Goal: Use online tool/utility: Use online tool/utility

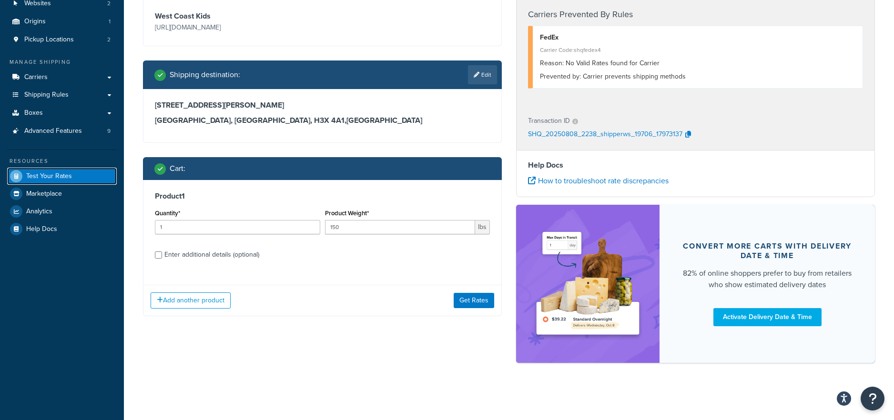
click at [54, 181] on link "Test Your Rates" at bounding box center [62, 176] width 110 height 17
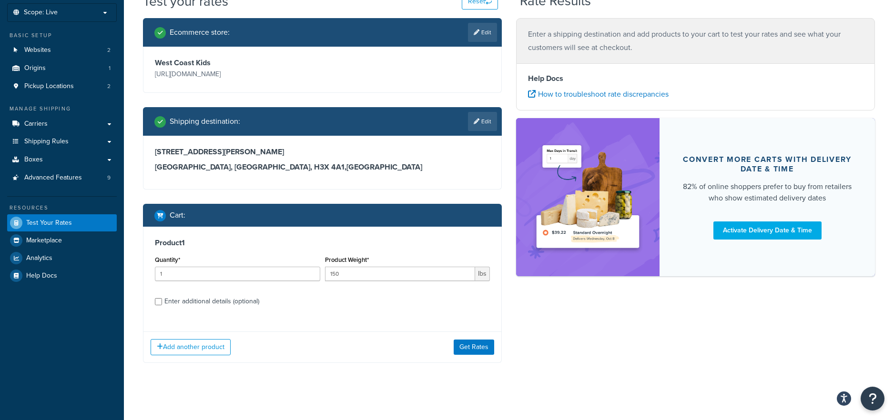
scroll to position [59, 0]
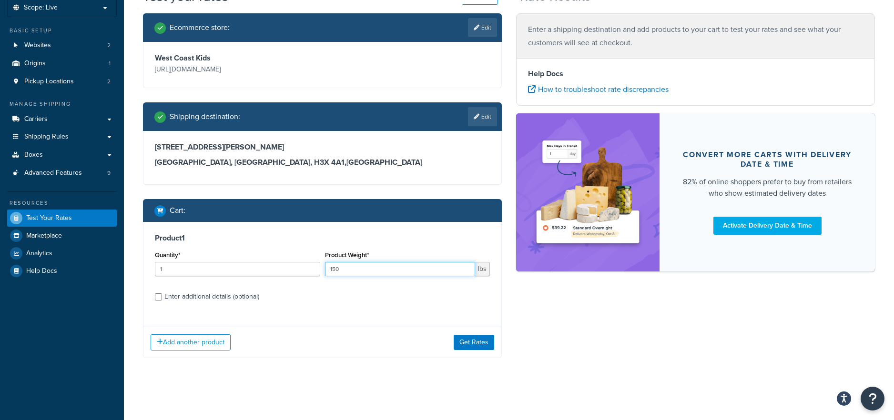
click at [357, 269] on input "150" at bounding box center [400, 269] width 151 height 14
type input "127"
click at [196, 295] on div "Enter additional details (optional)" at bounding box center [211, 296] width 95 height 13
click at [162, 295] on input "Enter additional details (optional)" at bounding box center [158, 297] width 7 height 7
checkbox input "true"
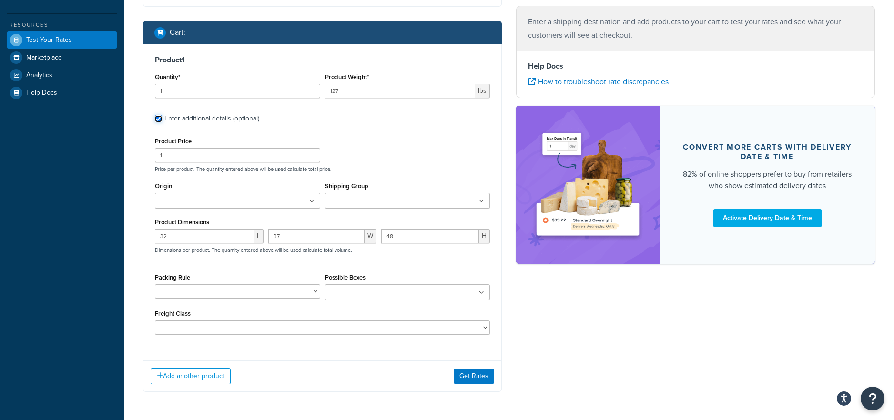
scroll to position [249, 0]
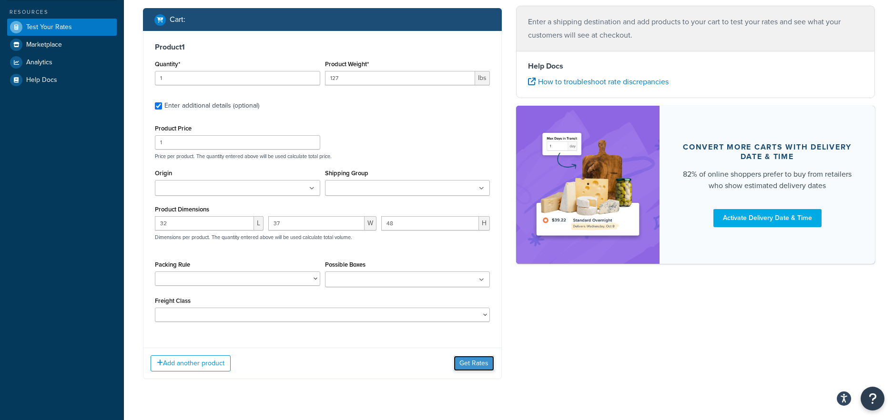
click at [467, 365] on button "Get Rates" at bounding box center [474, 363] width 41 height 15
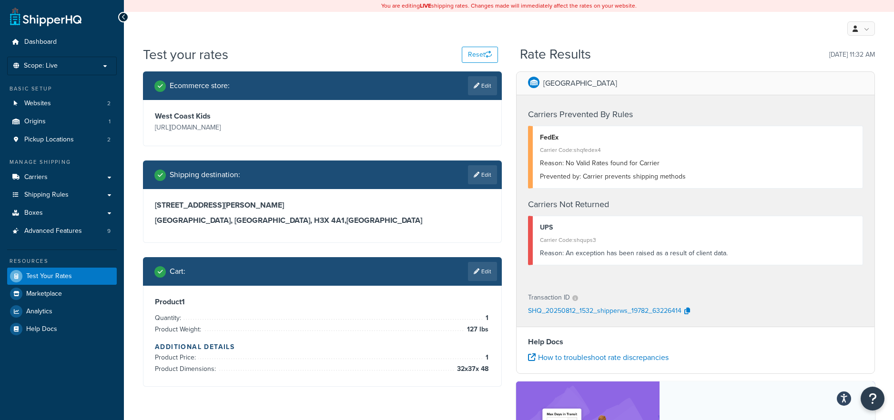
scroll to position [48, 0]
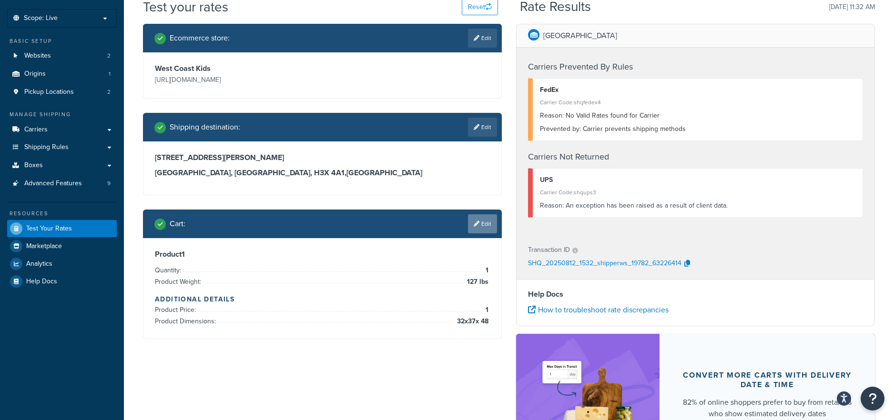
click at [480, 226] on link "Edit" at bounding box center [482, 224] width 29 height 19
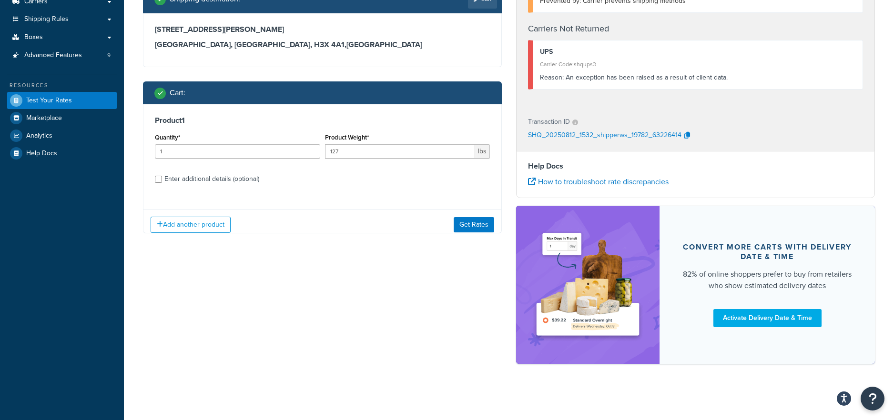
scroll to position [177, 0]
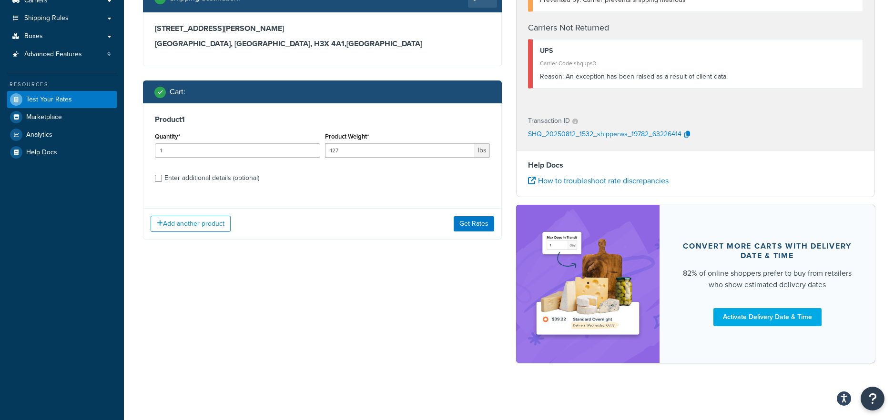
click at [176, 179] on div "Enter additional details (optional)" at bounding box center [211, 178] width 95 height 13
click at [162, 179] on input "Enter additional details (optional)" at bounding box center [158, 178] width 7 height 7
checkbox input "true"
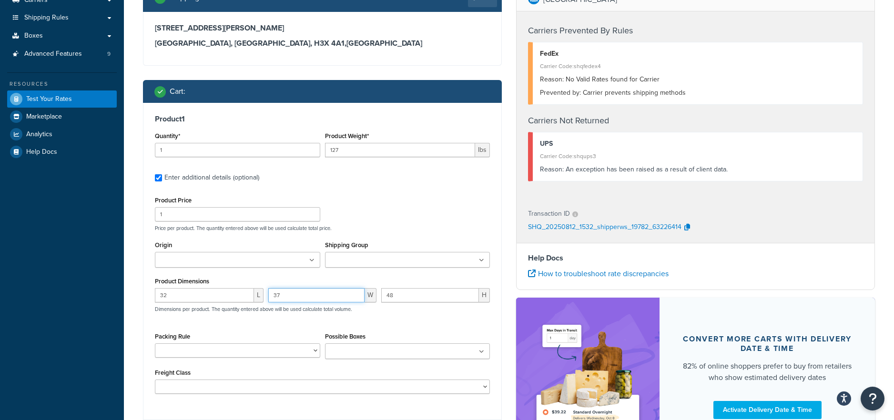
click at [296, 294] on input "37" at bounding box center [316, 295] width 97 height 14
drag, startPoint x: 405, startPoint y: 295, endPoint x: 387, endPoint y: 301, distance: 19.3
click at [387, 301] on input "48" at bounding box center [430, 295] width 98 height 14
type input "40"
click at [381, 311] on div "32 L 37 W 40 H Dimensions per product. The quantity entered above will be used …" at bounding box center [323, 305] width 340 height 35
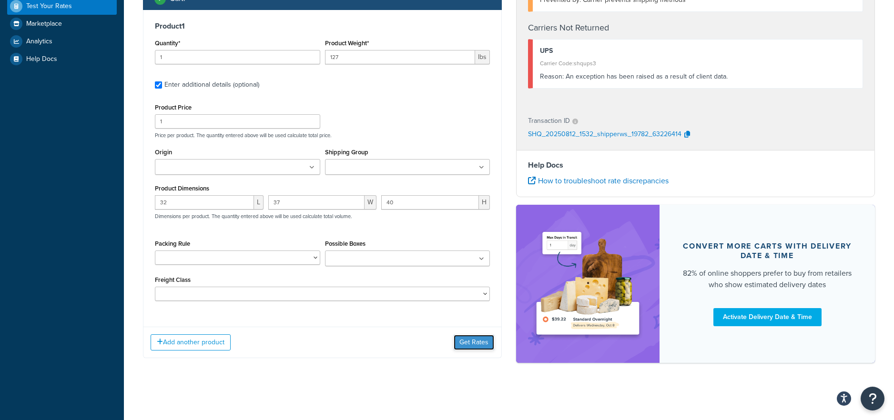
click at [465, 338] on button "Get Rates" at bounding box center [474, 342] width 41 height 15
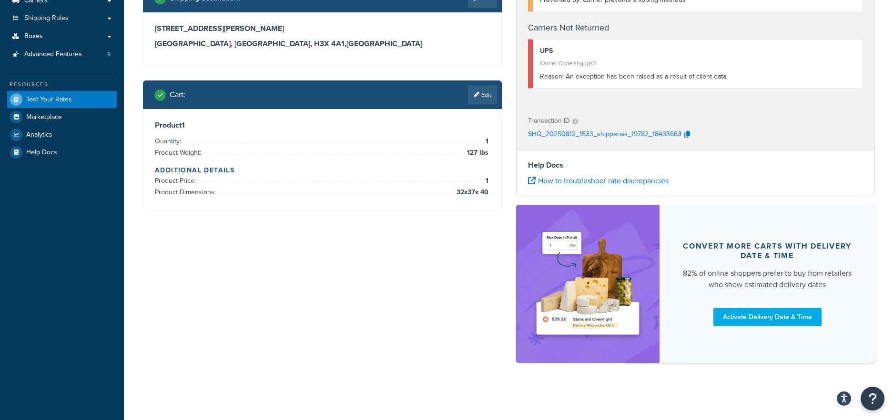
scroll to position [0, 0]
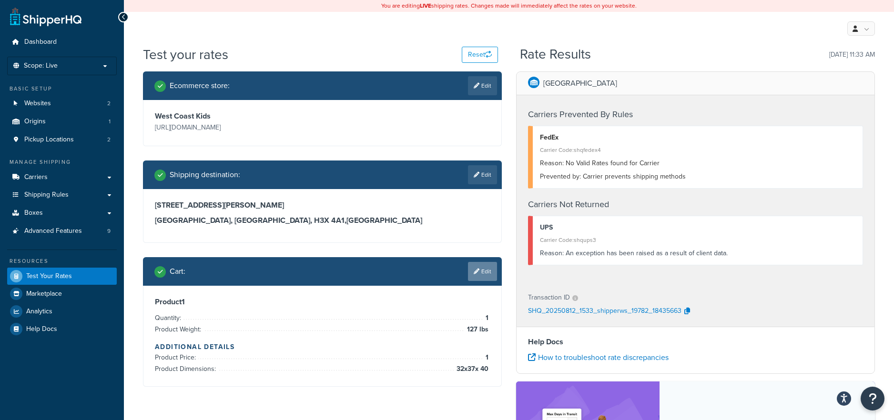
click at [481, 279] on link "Edit" at bounding box center [482, 271] width 29 height 19
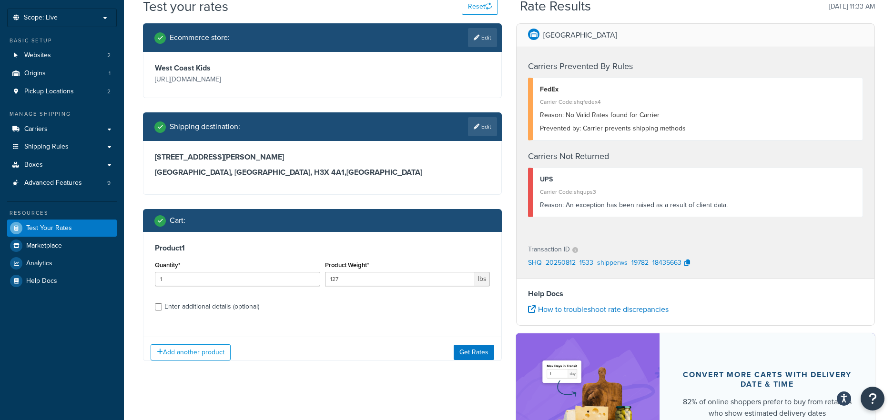
scroll to position [143, 0]
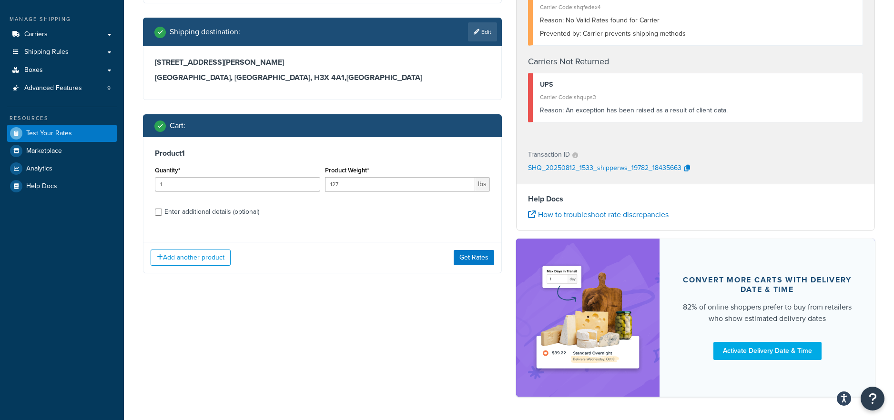
click at [177, 209] on div "Enter additional details (optional)" at bounding box center [211, 211] width 95 height 13
click at [162, 209] on input "Enter additional details (optional)" at bounding box center [158, 212] width 7 height 7
checkbox input "true"
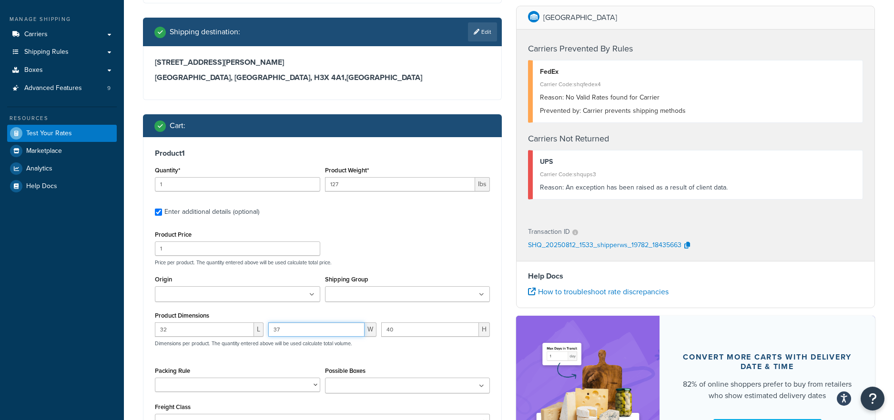
click at [291, 329] on input "37" at bounding box center [316, 330] width 97 height 14
type input "32"
click at [332, 360] on div "Product Price 1 Price per product. The quantity entered above will be used calc…" at bounding box center [322, 328] width 335 height 200
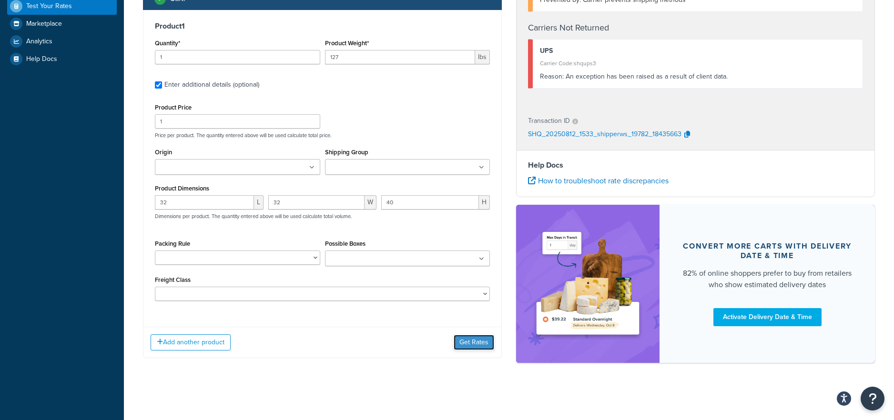
click at [474, 338] on button "Get Rates" at bounding box center [474, 342] width 41 height 15
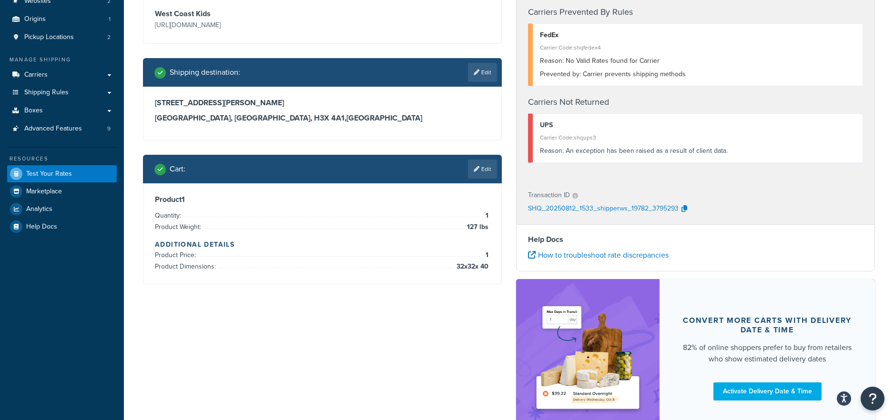
scroll to position [124, 0]
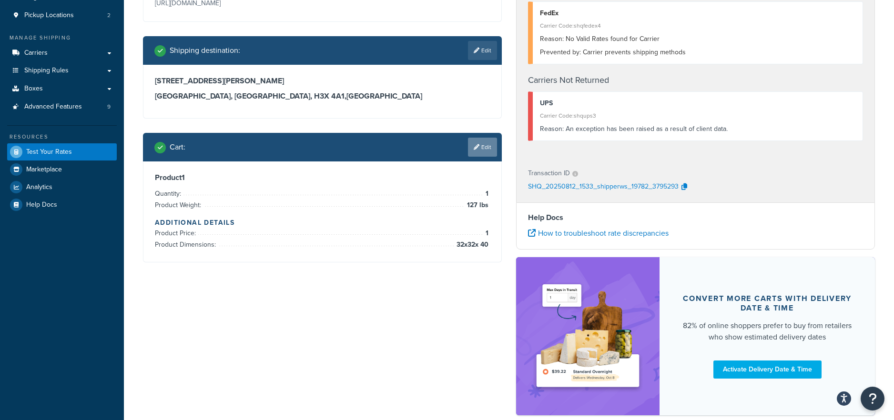
click at [487, 142] on link "Edit" at bounding box center [482, 147] width 29 height 19
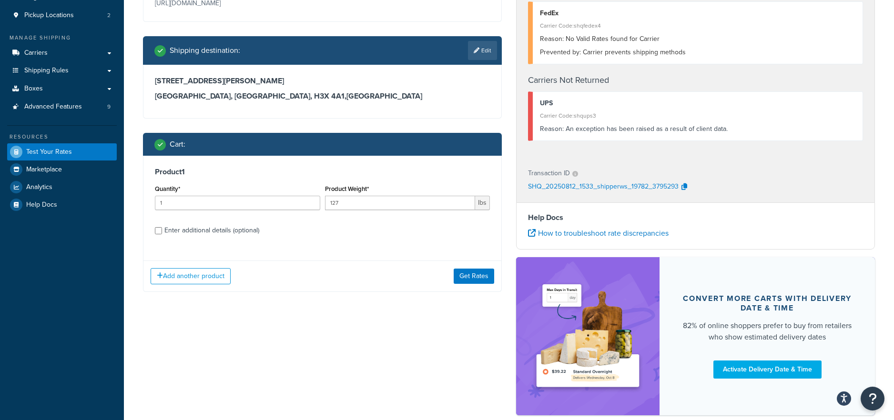
click at [174, 225] on div "Enter additional details (optional)" at bounding box center [211, 230] width 95 height 13
click at [162, 227] on input "Enter additional details (optional)" at bounding box center [158, 230] width 7 height 7
checkbox input "true"
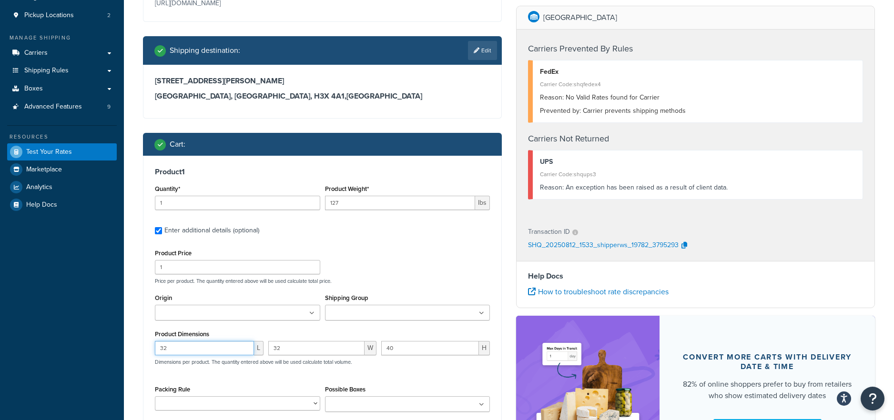
drag, startPoint x: 193, startPoint y: 345, endPoint x: 142, endPoint y: 358, distance: 52.7
click at [142, 358] on div "Ecommerce store : Edit West Coast Kids https://www.westcoastkids.ca/ Shipping d…" at bounding box center [322, 233] width 373 height 572
type input "2"
type input "30"
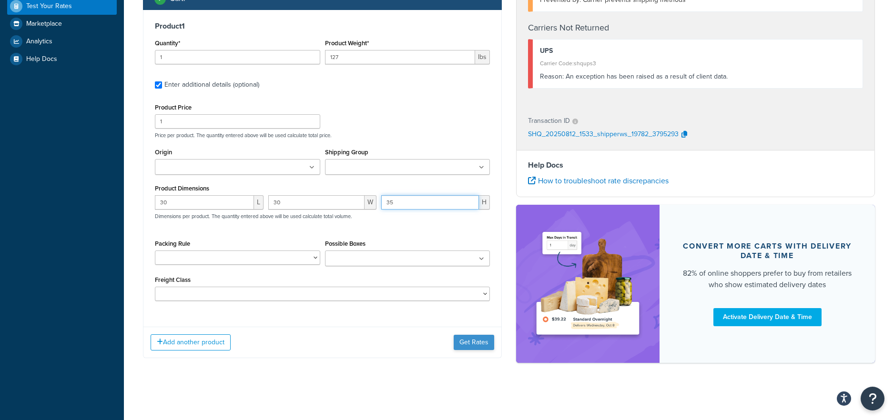
type input "35"
click at [460, 345] on button "Get Rates" at bounding box center [474, 342] width 41 height 15
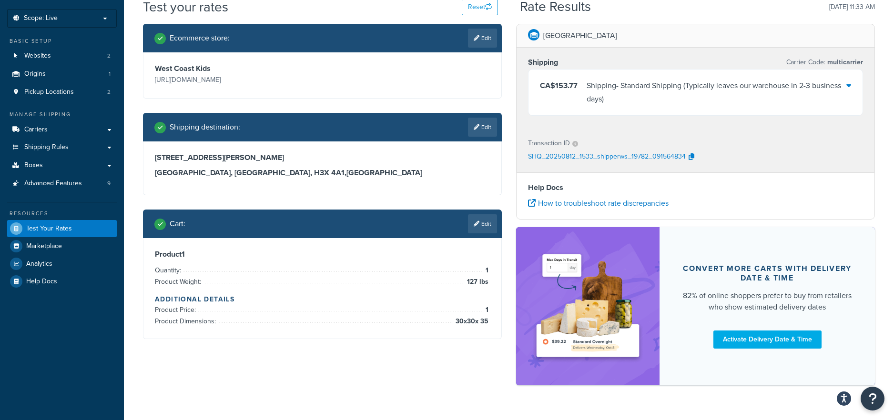
scroll to position [71, 0]
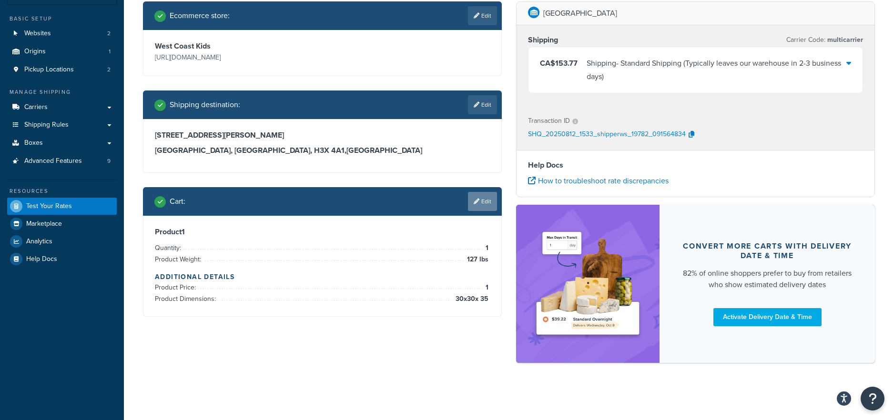
click at [472, 198] on link "Edit" at bounding box center [482, 201] width 29 height 19
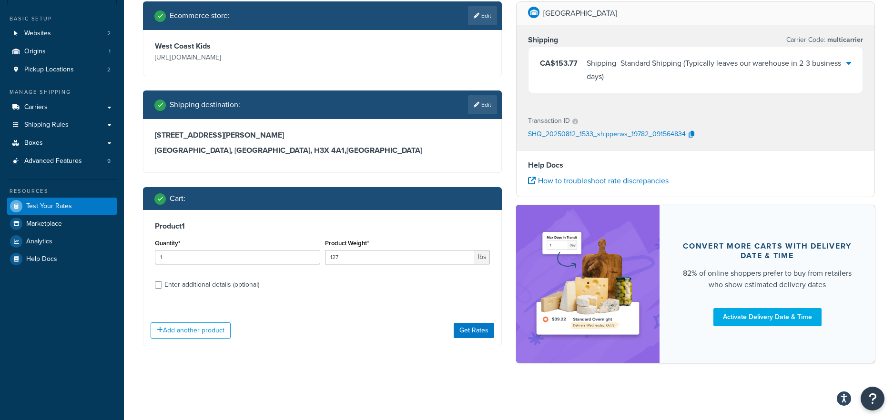
click at [162, 286] on div "Enter additional details (optional)" at bounding box center [322, 283] width 335 height 15
click at [168, 284] on div "Enter additional details (optional)" at bounding box center [211, 284] width 95 height 13
click at [162, 284] on input "Enter additional details (optional)" at bounding box center [158, 285] width 7 height 7
checkbox input "true"
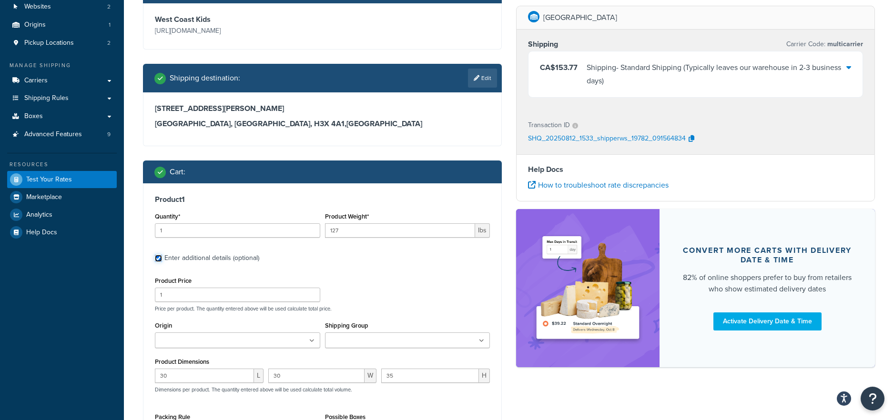
scroll to position [119, 0]
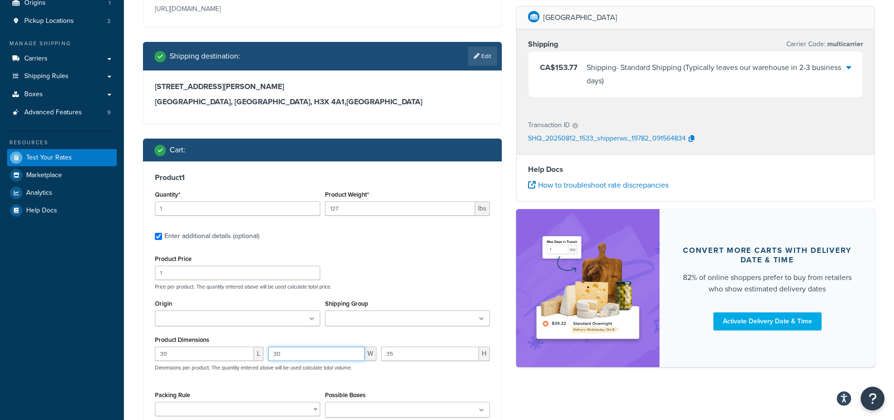
click at [296, 356] on input "30" at bounding box center [316, 354] width 97 height 14
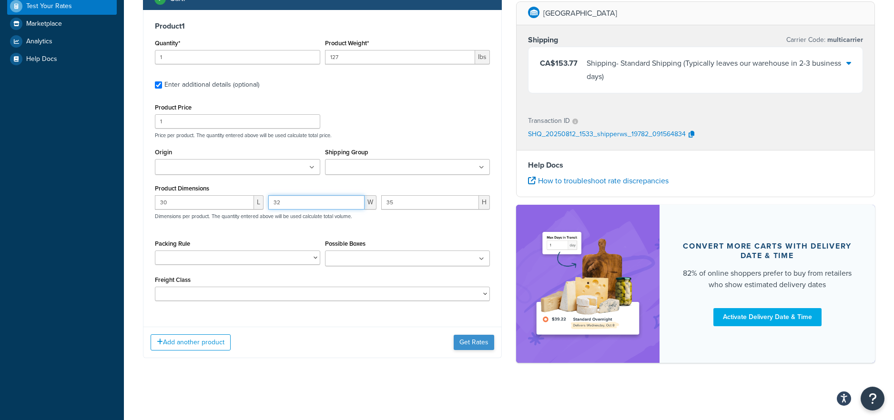
type input "32"
click at [476, 348] on button "Get Rates" at bounding box center [474, 342] width 41 height 15
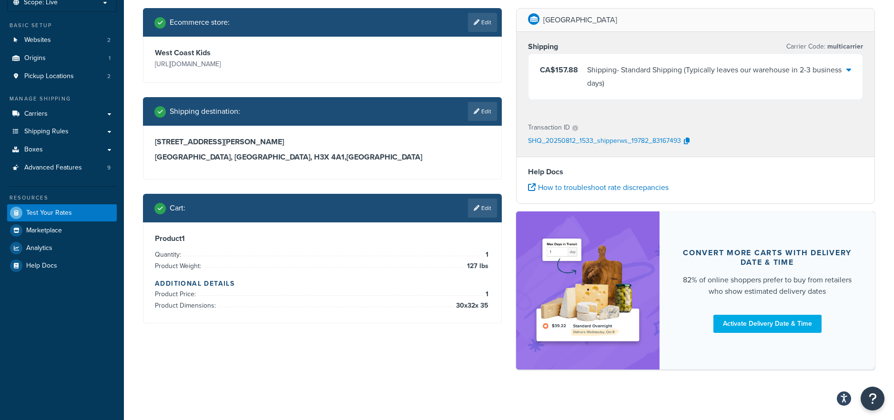
scroll to position [71, 0]
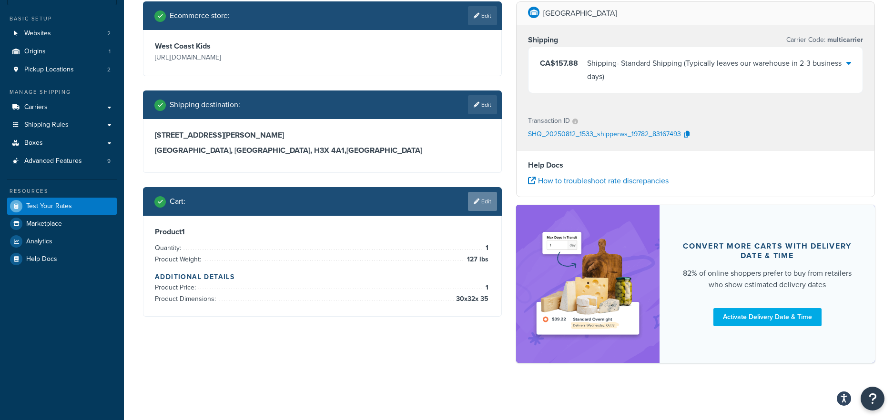
click at [484, 200] on link "Edit" at bounding box center [482, 201] width 29 height 19
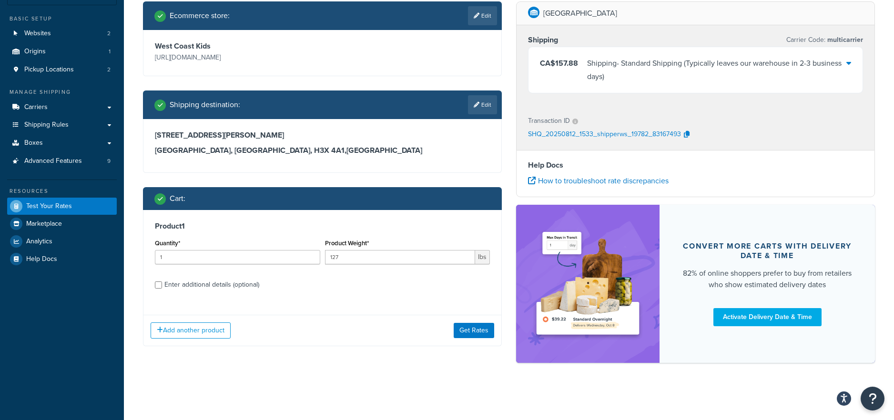
click at [164, 284] on div "Enter additional details (optional)" at bounding box center [322, 283] width 335 height 15
click at [154, 283] on div "Product 1 Quantity* 1 Product Weight* 127 lbs Enter additional details (optiona…" at bounding box center [322, 259] width 358 height 98
click at [160, 283] on input "Enter additional details (optional)" at bounding box center [158, 285] width 7 height 7
checkbox input "true"
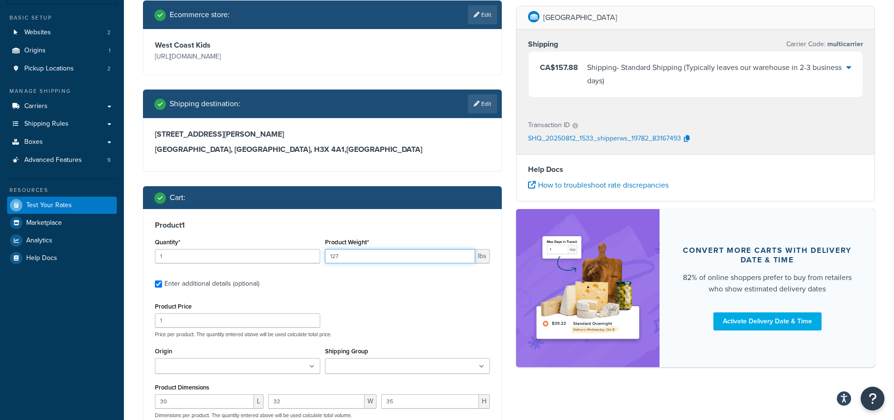
click at [348, 253] on input "127" at bounding box center [400, 256] width 151 height 14
drag, startPoint x: 348, startPoint y: 253, endPoint x: 327, endPoint y: 260, distance: 21.6
click at [327, 260] on input "127" at bounding box center [400, 256] width 151 height 14
type input "149"
click at [345, 286] on label "Enter additional details (optional)" at bounding box center [327, 283] width 326 height 15
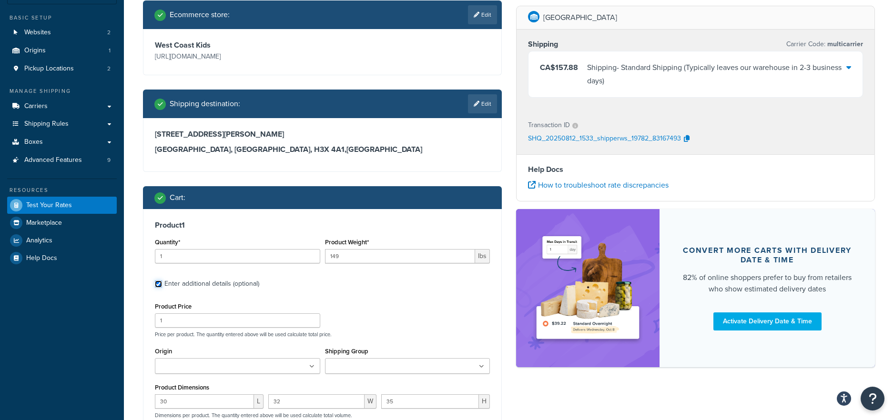
click at [162, 286] on input "Enter additional details (optional)" at bounding box center [158, 284] width 7 height 7
checkbox input "false"
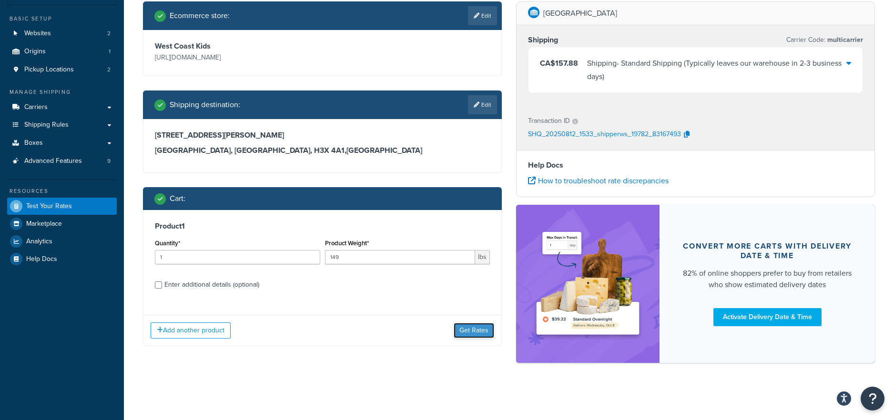
click at [470, 325] on button "Get Rates" at bounding box center [474, 330] width 41 height 15
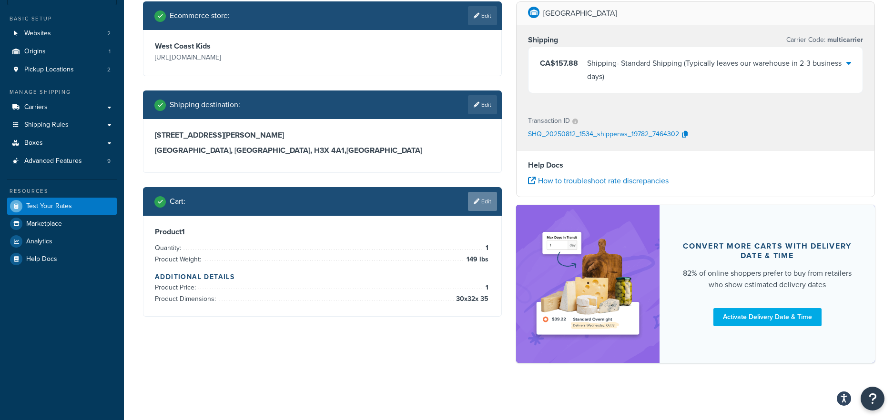
click at [485, 199] on link "Edit" at bounding box center [482, 201] width 29 height 19
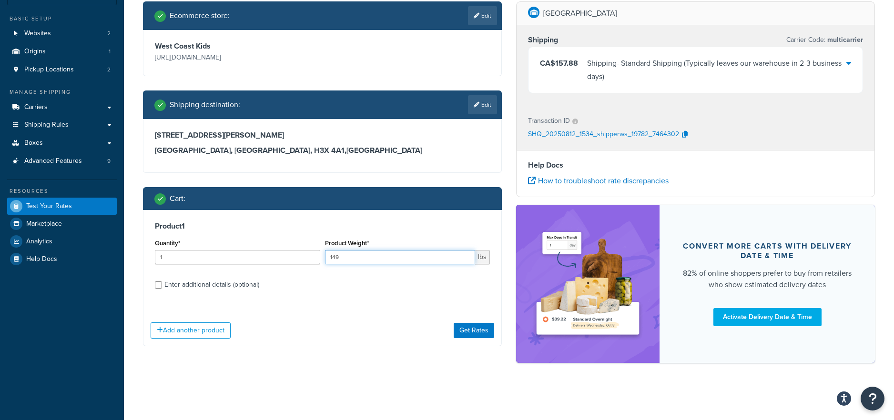
drag, startPoint x: 371, startPoint y: 260, endPoint x: 277, endPoint y: 266, distance: 94.1
click at [277, 266] on div "Quantity* 1 Product Weight* 149 lbs" at bounding box center [323, 254] width 340 height 35
type input "127"
click at [203, 285] on div "Enter additional details (optional)" at bounding box center [211, 284] width 95 height 13
click at [162, 285] on input "Enter additional details (optional)" at bounding box center [158, 285] width 7 height 7
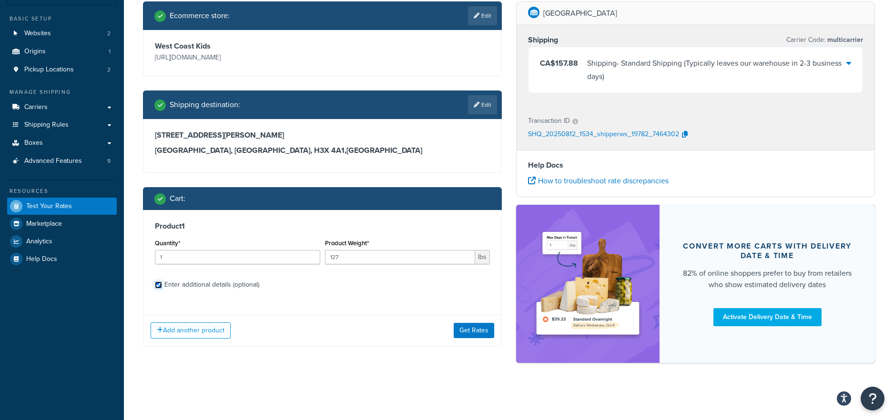
checkbox input "true"
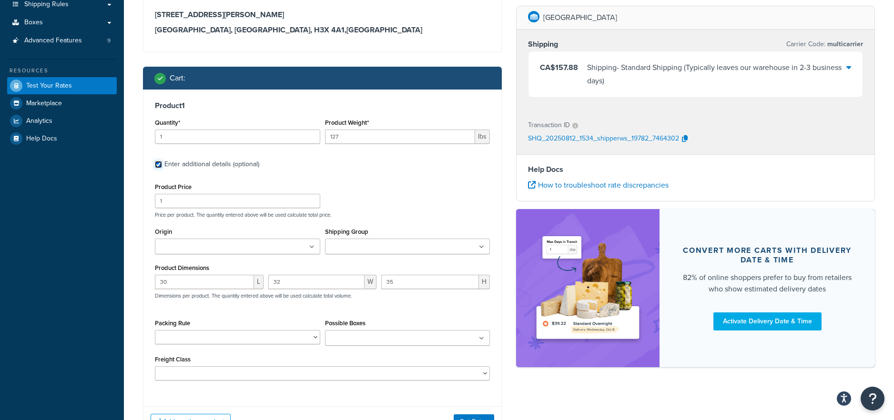
scroll to position [214, 0]
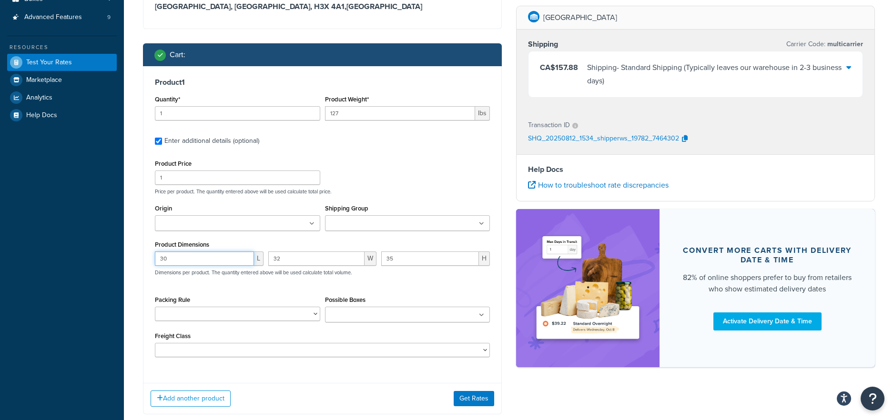
click at [182, 260] on input "30" at bounding box center [204, 259] width 99 height 14
type input "31"
click at [476, 403] on button "Get Rates" at bounding box center [474, 398] width 41 height 15
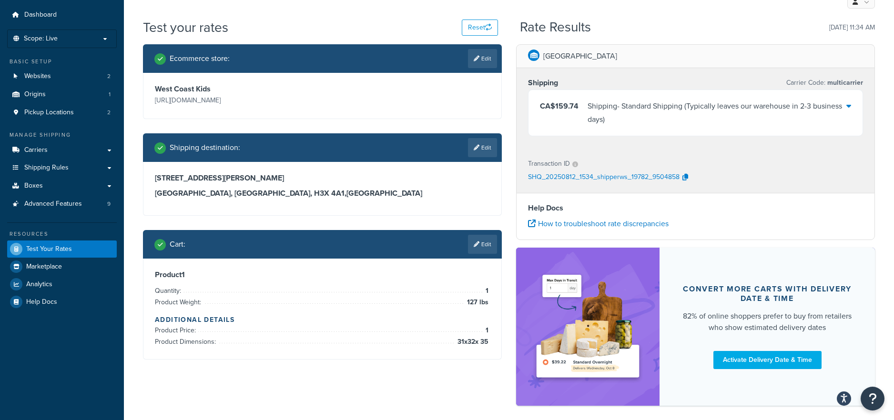
scroll to position [71, 0]
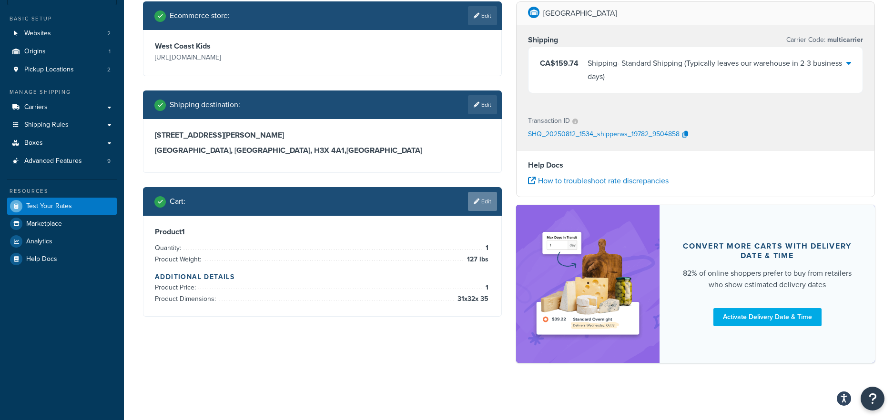
click at [475, 201] on icon at bounding box center [477, 202] width 6 height 6
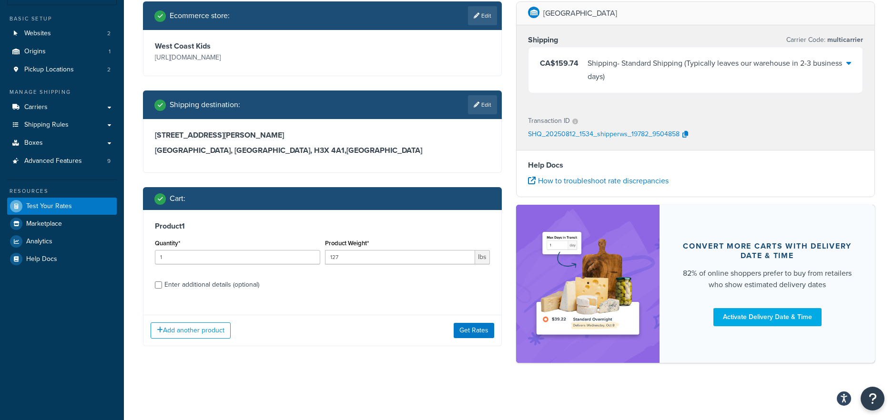
click at [166, 281] on div "Enter additional details (optional)" at bounding box center [211, 284] width 95 height 13
click at [162, 282] on input "Enter additional details (optional)" at bounding box center [158, 285] width 7 height 7
checkbox input "true"
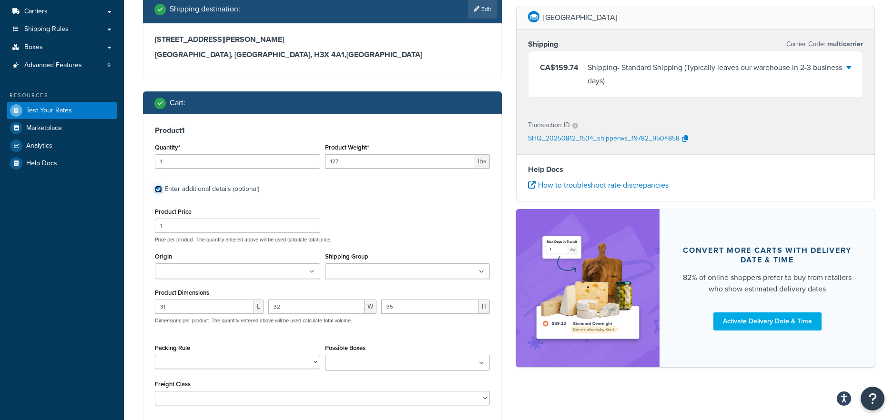
scroll to position [166, 0]
drag, startPoint x: 409, startPoint y: 305, endPoint x: 378, endPoint y: 310, distance: 31.4
click at [378, 310] on div "31 L 32 W 35 H Dimensions per product. The quantity entered above will be used …" at bounding box center [323, 316] width 340 height 35
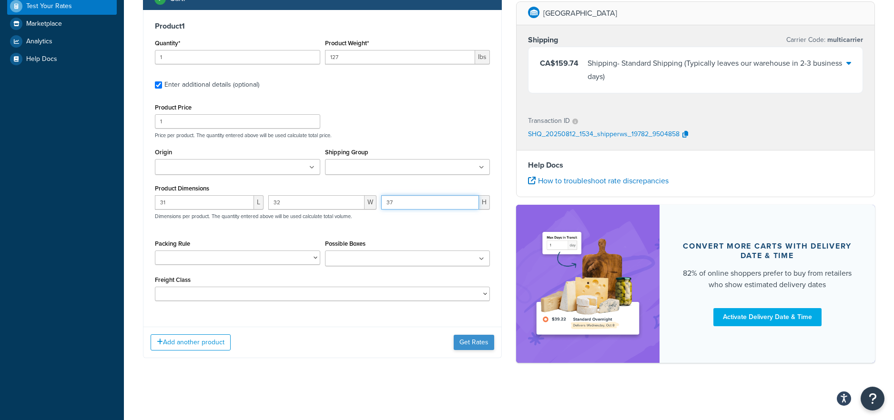
type input "37"
click at [480, 344] on button "Get Rates" at bounding box center [474, 342] width 41 height 15
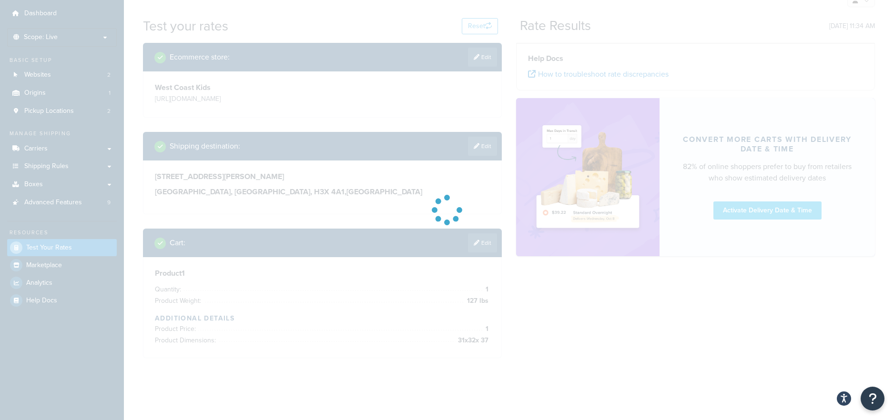
scroll to position [71, 0]
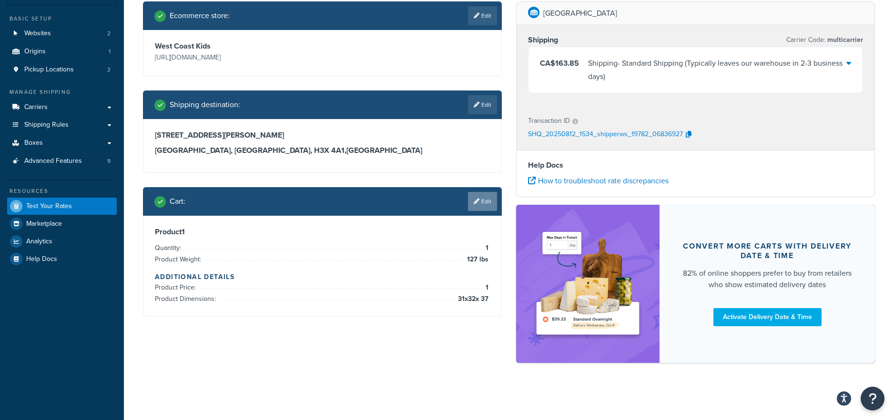
click at [484, 195] on link "Edit" at bounding box center [482, 201] width 29 height 19
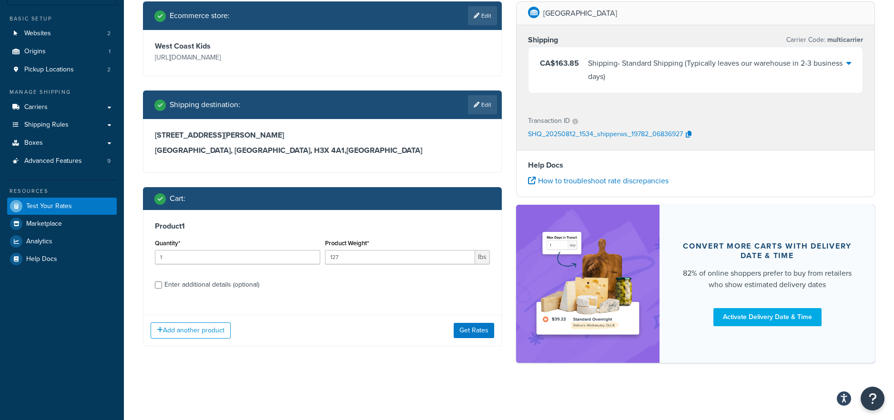
click at [189, 281] on div "Enter additional details (optional)" at bounding box center [211, 284] width 95 height 13
click at [162, 282] on input "Enter additional details (optional)" at bounding box center [158, 285] width 7 height 7
checkbox input "true"
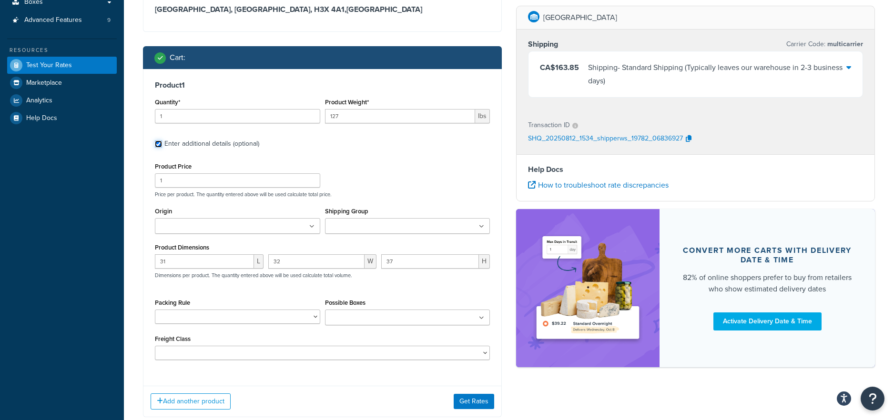
scroll to position [214, 0]
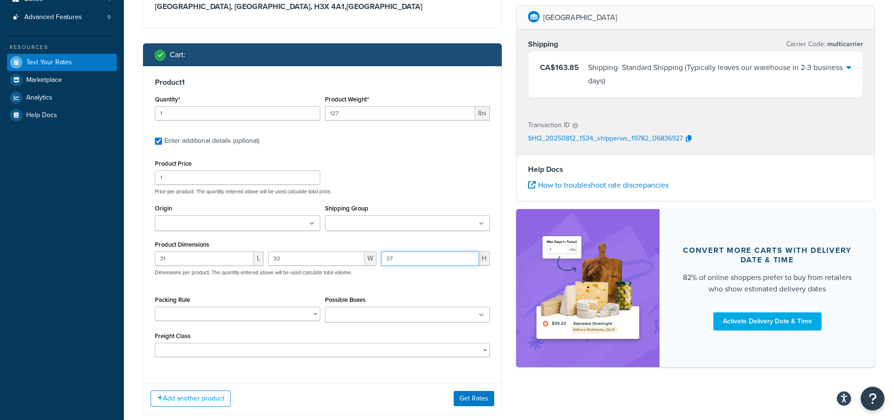
drag, startPoint x: 406, startPoint y: 259, endPoint x: 380, endPoint y: 264, distance: 26.3
click at [380, 264] on div "37 H" at bounding box center [435, 262] width 113 height 21
